Goal: Information Seeking & Learning: Learn about a topic

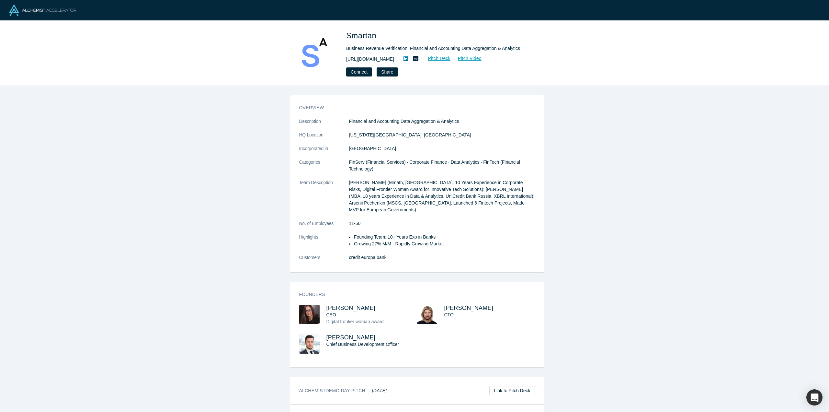
click at [377, 59] on link "https://smartan.space/" at bounding box center [370, 59] width 48 height 7
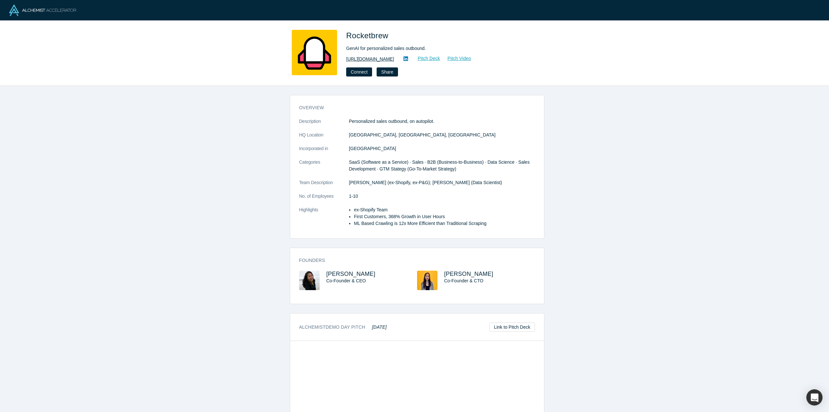
click at [375, 60] on link "[URL][DOMAIN_NAME]" at bounding box center [370, 59] width 48 height 7
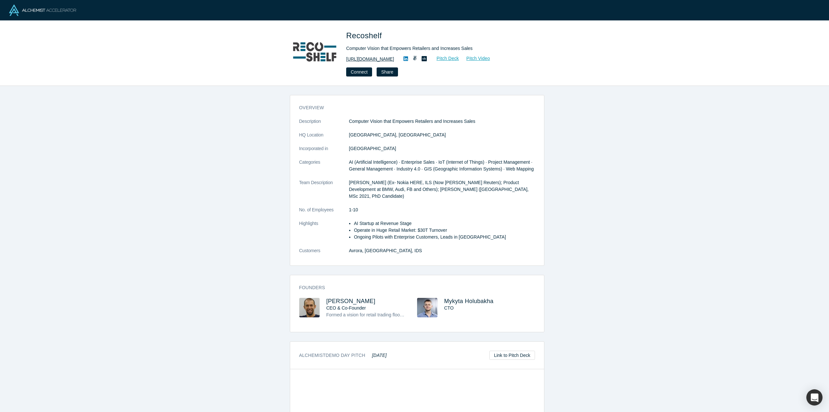
click at [369, 59] on link "https://recoshelf.io" at bounding box center [370, 59] width 48 height 7
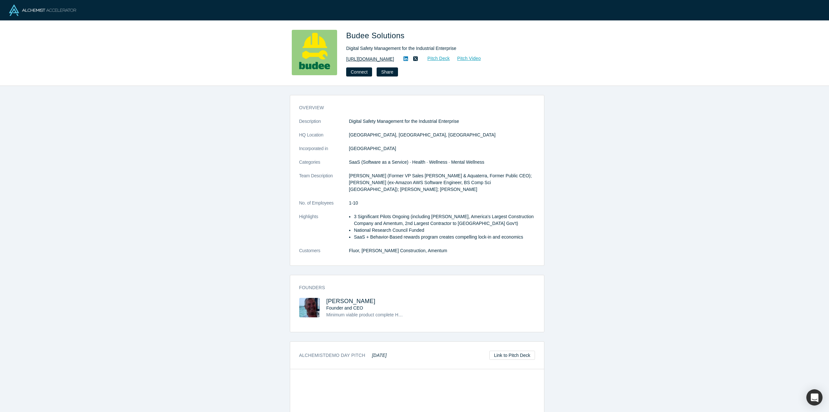
click at [365, 57] on link "https://www.budeesolutions.com" at bounding box center [370, 59] width 48 height 7
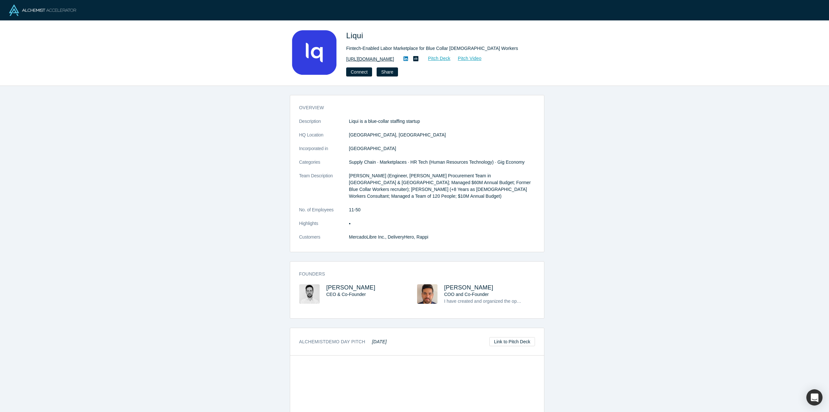
click at [361, 57] on link "[URL][DOMAIN_NAME]" at bounding box center [370, 59] width 48 height 7
